Goal: Check status

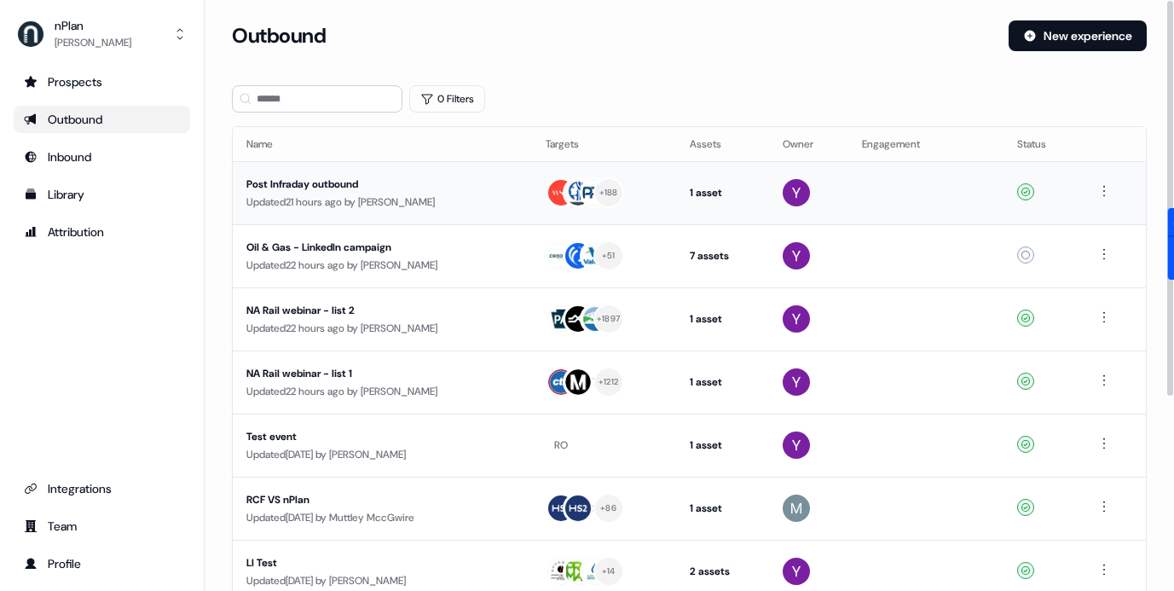
click at [443, 214] on td "Post Infraday outbound Updated 21 hours ago by [PERSON_NAME]" at bounding box center [382, 192] width 299 height 63
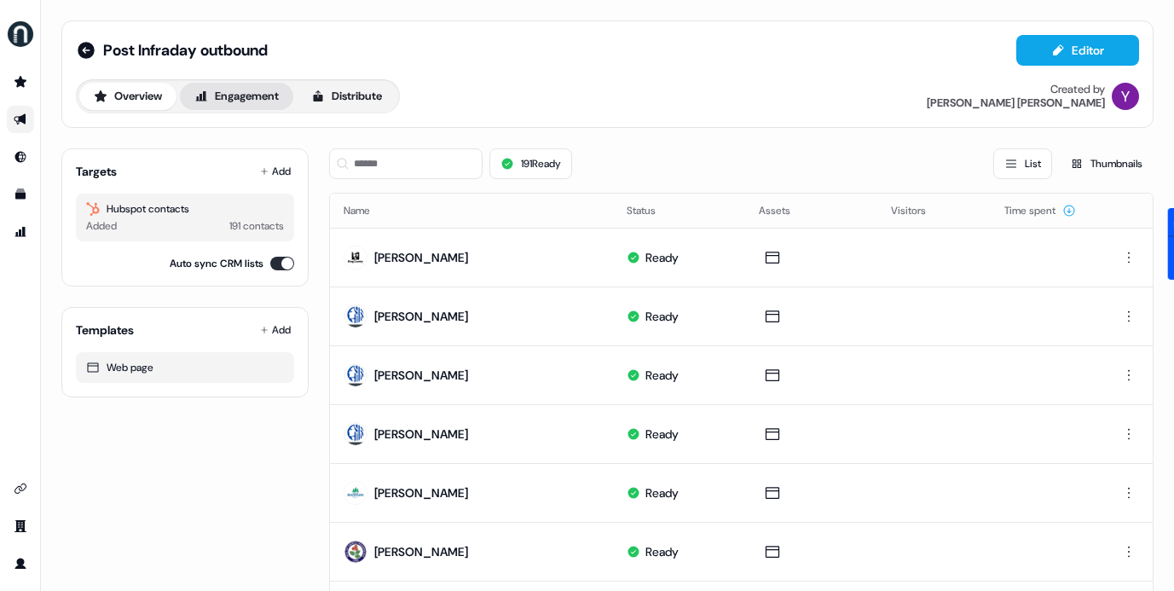
click at [223, 93] on button "Engagement" at bounding box center [236, 96] width 113 height 27
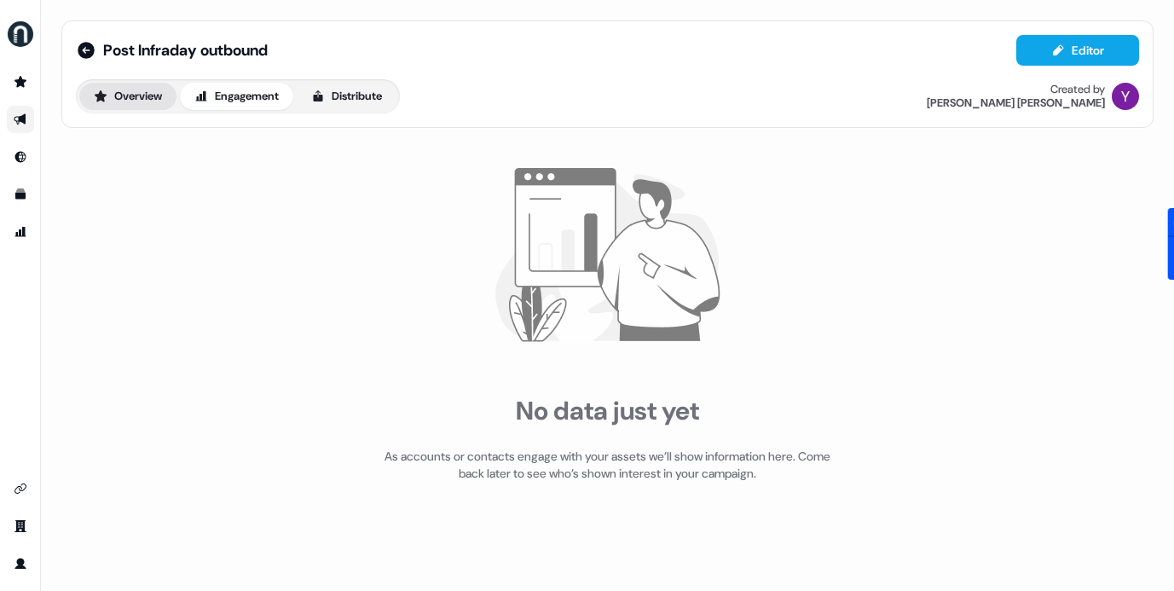
click at [131, 87] on button "Overview" at bounding box center [127, 96] width 97 height 27
